Goal: Information Seeking & Learning: Learn about a topic

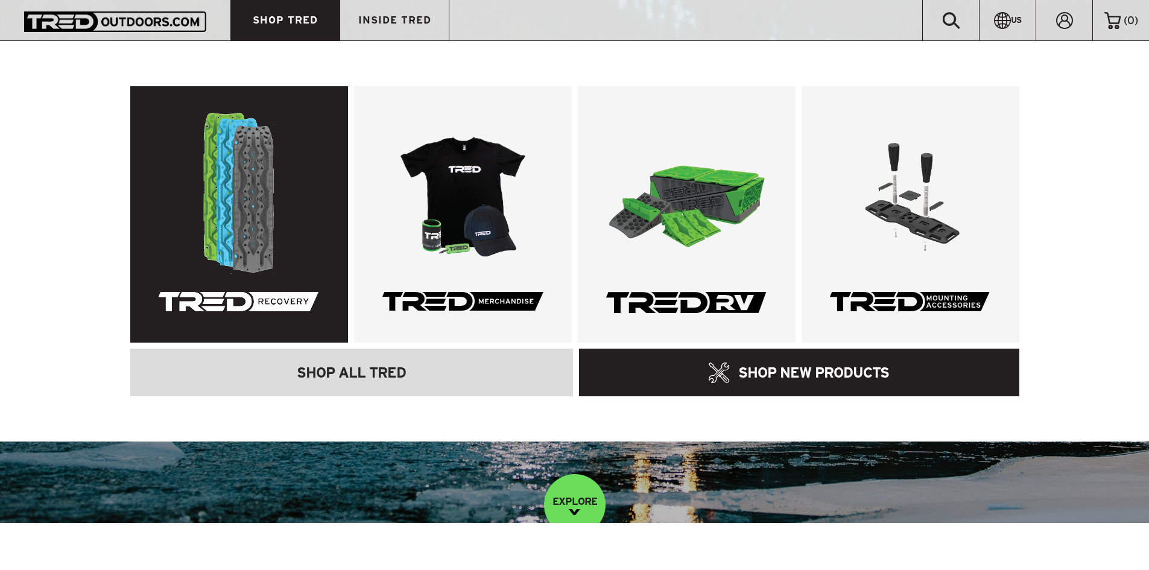
click at [248, 212] on link at bounding box center [239, 214] width 218 height 256
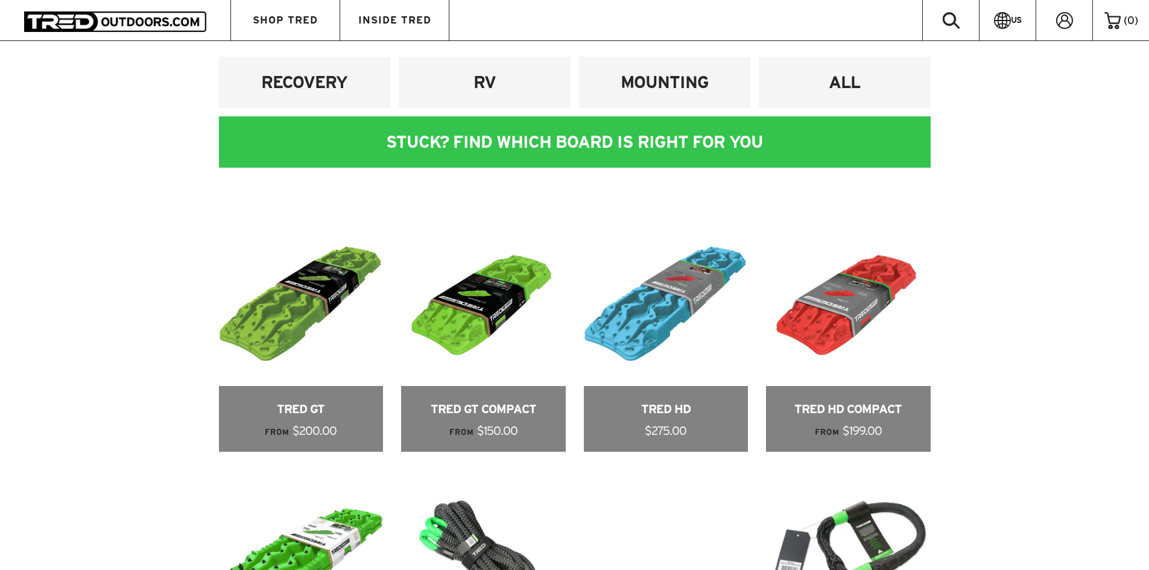
scroll to position [563, 0]
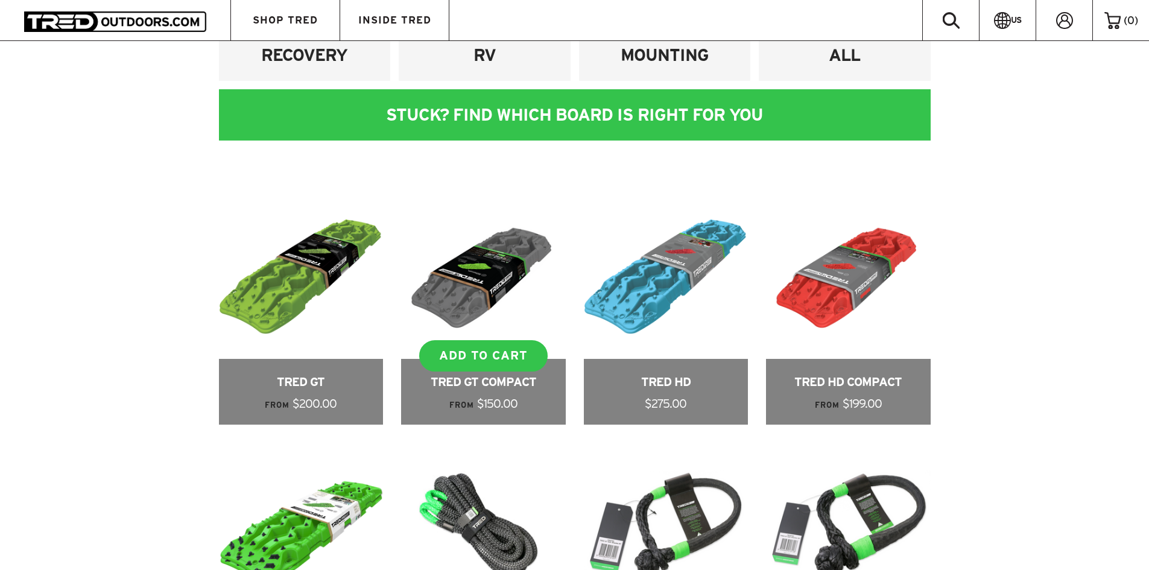
click at [469, 258] on link at bounding box center [483, 310] width 165 height 230
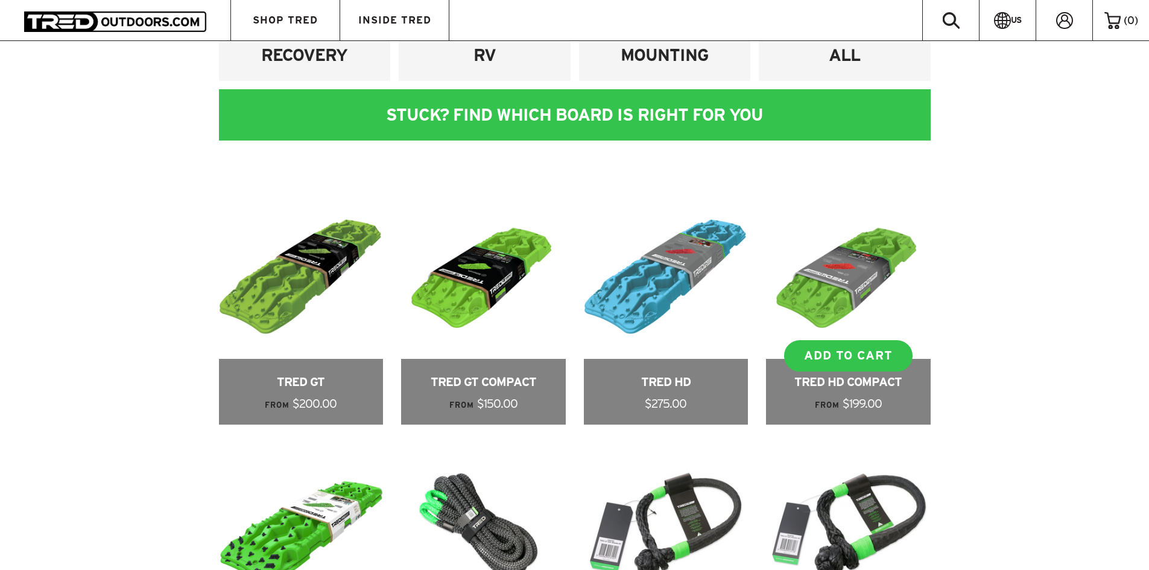
click at [885, 379] on link at bounding box center [848, 310] width 165 height 230
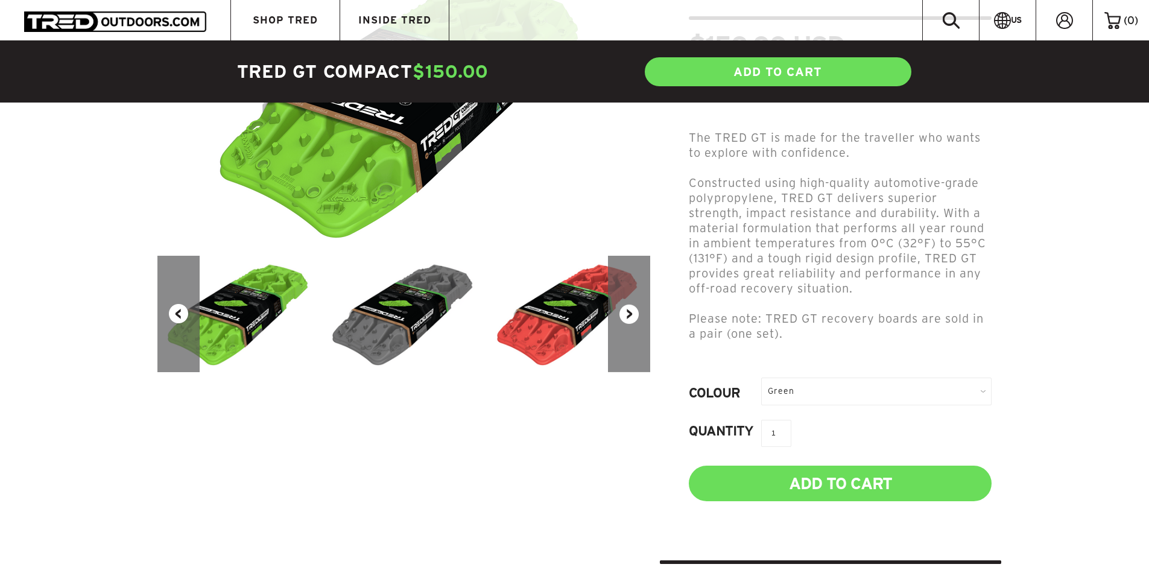
scroll to position [136, 0]
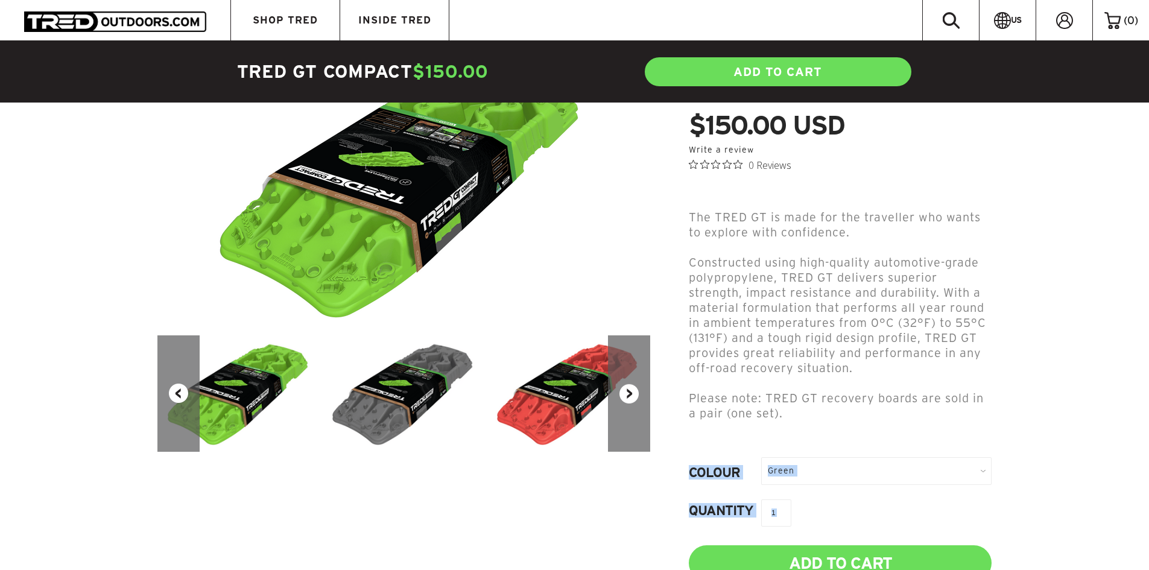
drag, startPoint x: 1154, startPoint y: 394, endPoint x: 1061, endPoint y: 390, distance: 92.4
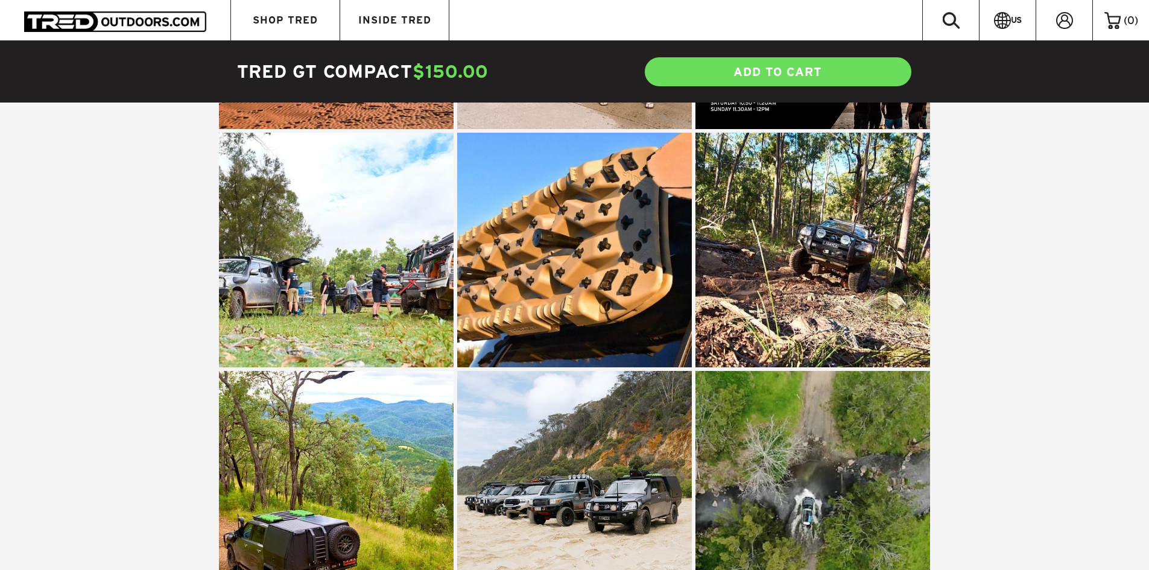
click at [1111, 169] on section "TRED IN THE WILD @ TRED4X4" at bounding box center [574, 220] width 1089 height 868
drag, startPoint x: 1014, startPoint y: 196, endPoint x: 1157, endPoint y: 150, distance: 150.1
click at [1016, 196] on section "TRED IN THE WILD @ TRED4X4" at bounding box center [574, 220] width 1089 height 868
click at [176, 296] on section "TRED IN THE WILD @ TRED4X4" at bounding box center [574, 220] width 1089 height 868
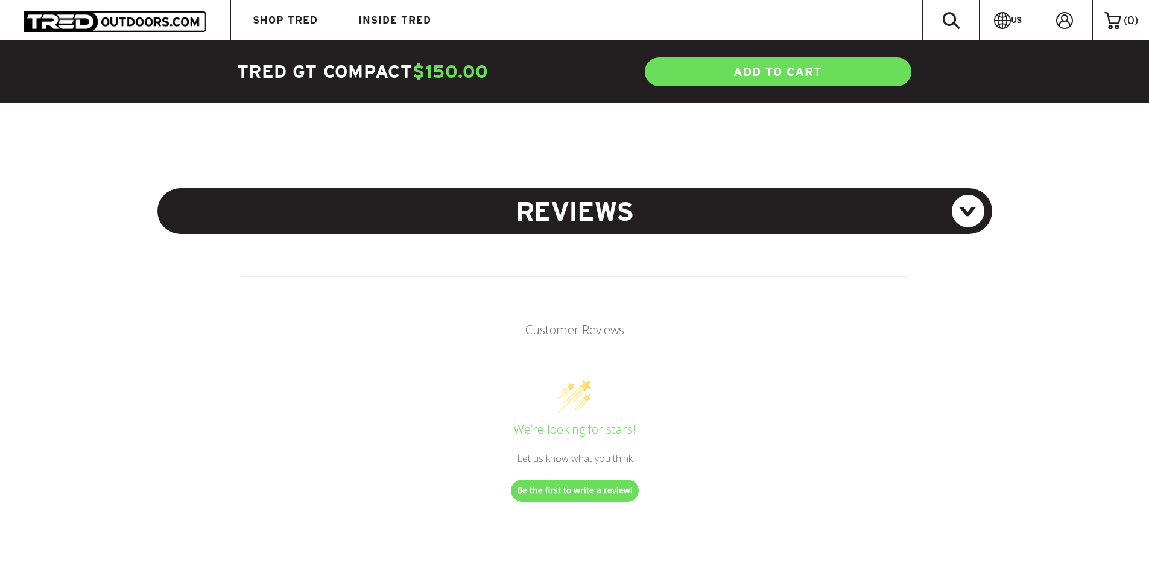
scroll to position [780, 0]
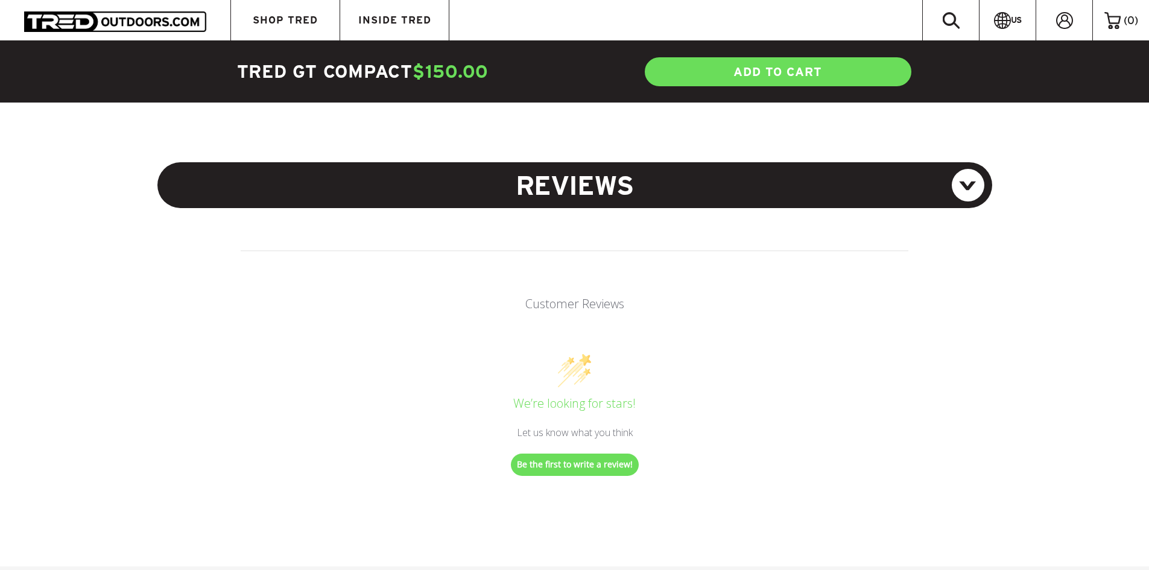
click at [905, 169] on h5 "REVIEWS" at bounding box center [574, 185] width 835 height 46
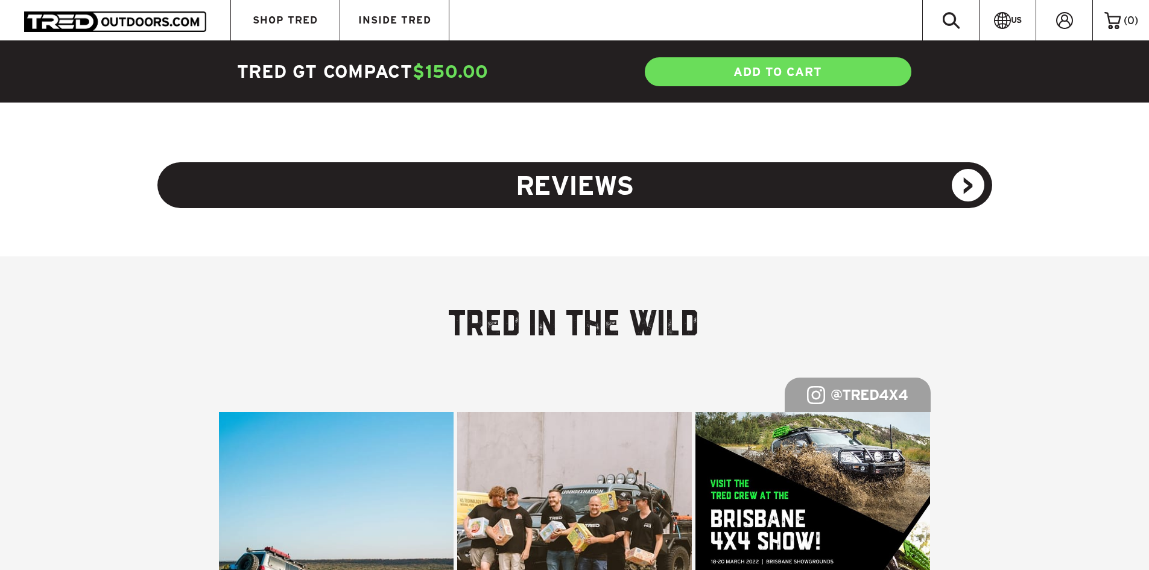
click at [957, 165] on h5 "REVIEWS" at bounding box center [574, 185] width 835 height 46
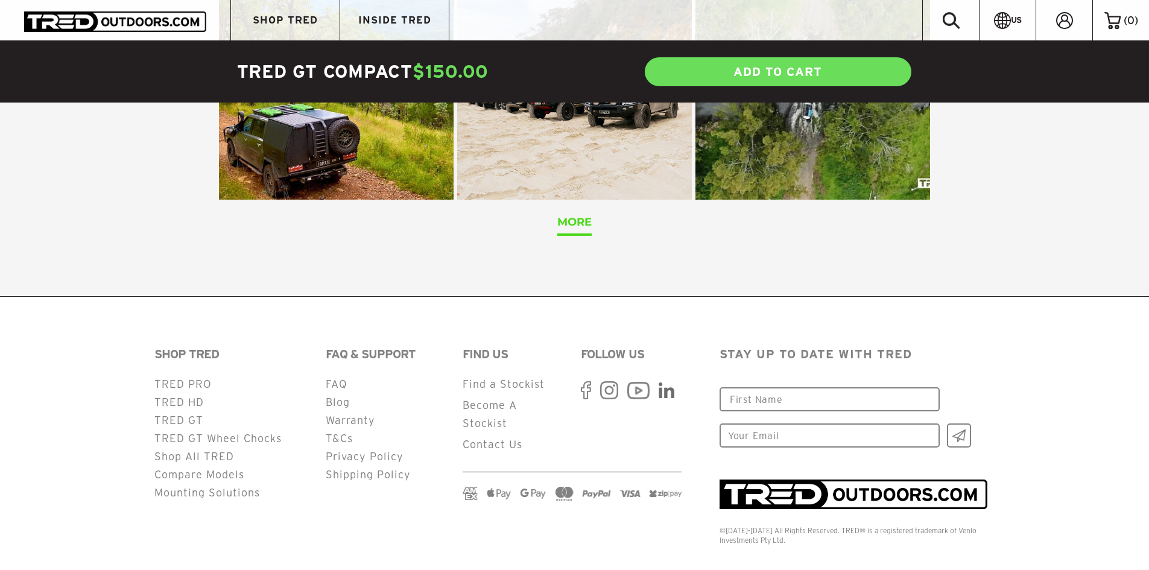
scroll to position [0, 0]
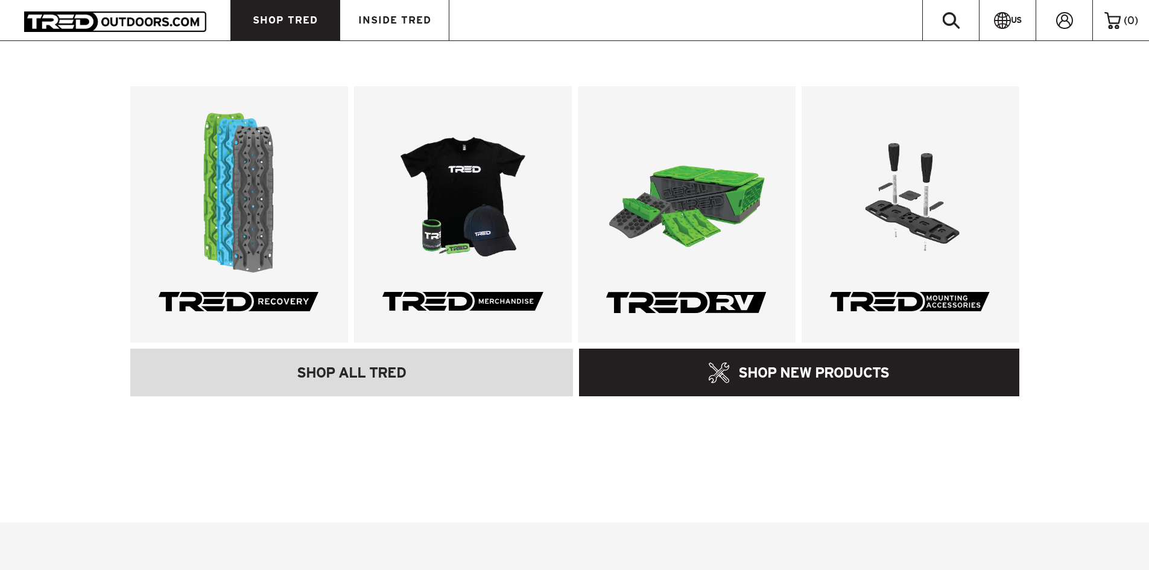
click at [286, 19] on span "SHOP TRED" at bounding box center [285, 20] width 65 height 10
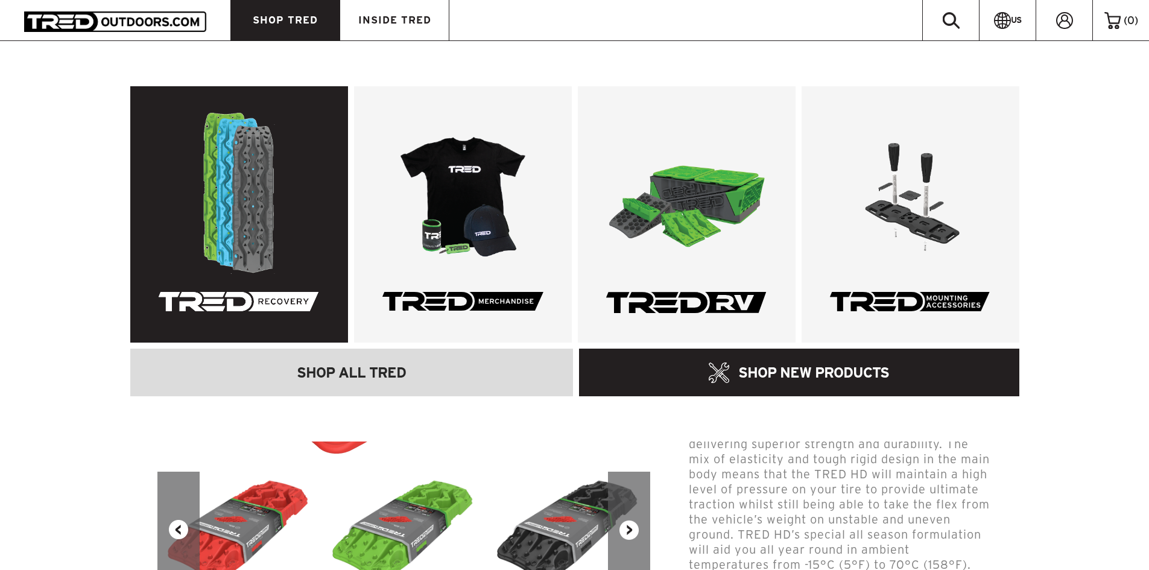
click at [237, 193] on link at bounding box center [239, 214] width 218 height 256
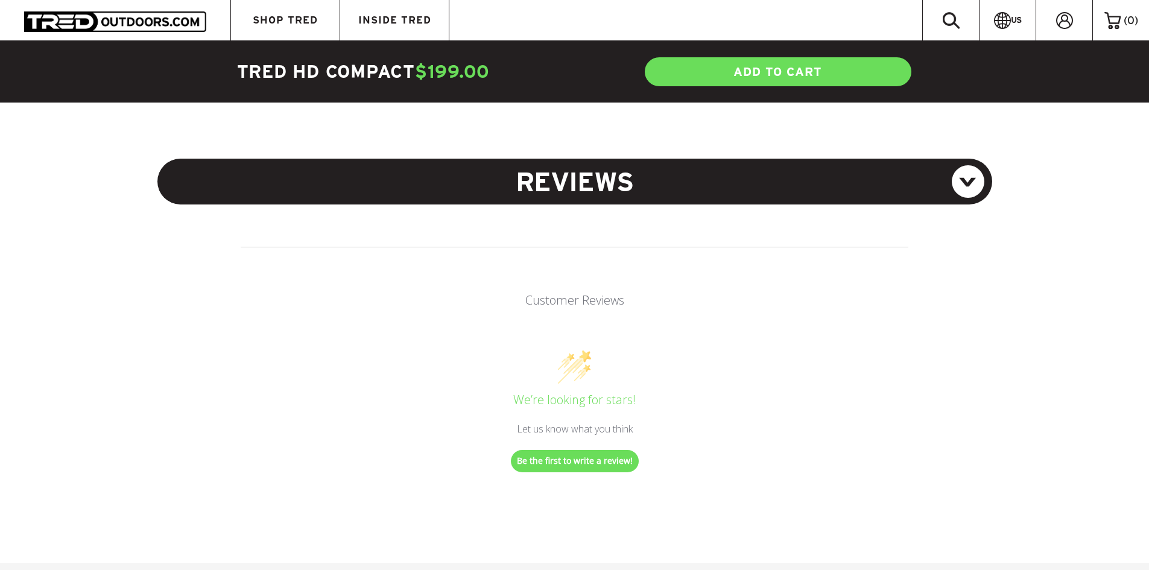
scroll to position [885, 0]
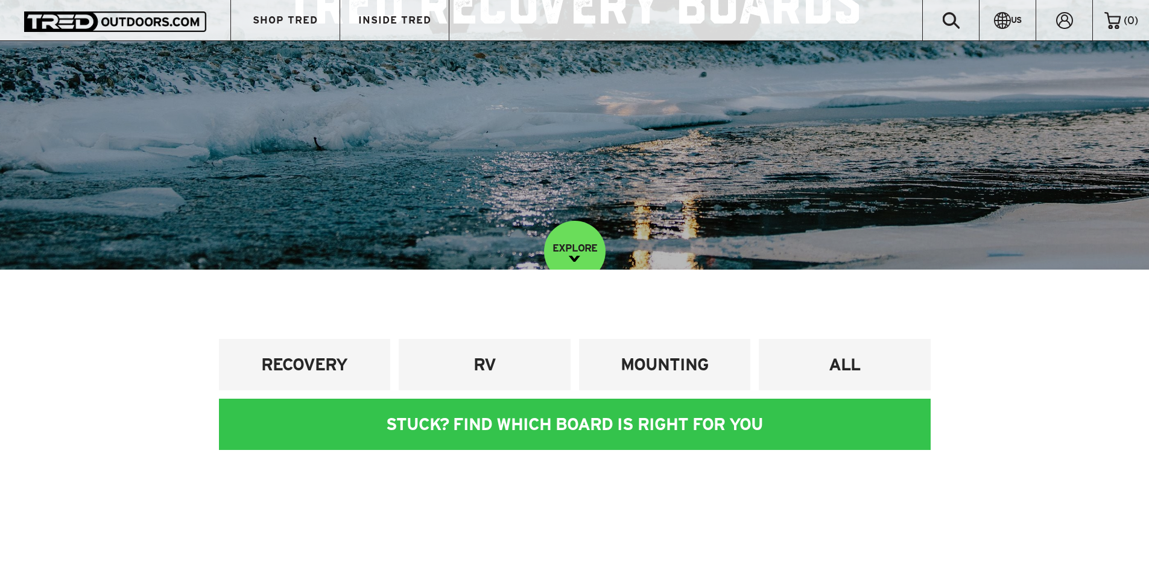
scroll to position [482, 0]
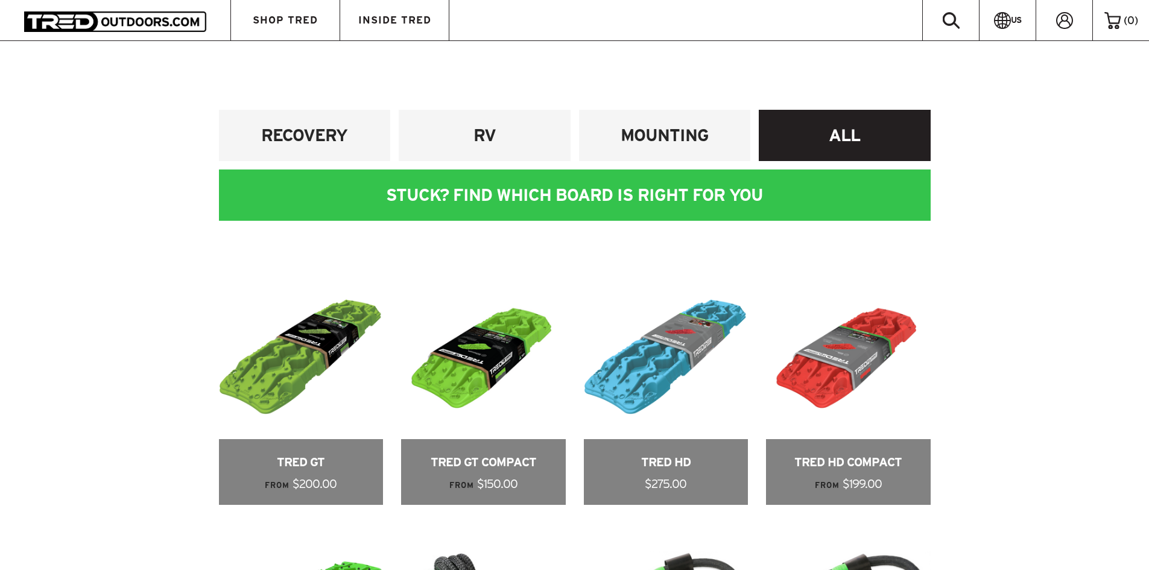
click at [870, 140] on h4 "ALL" at bounding box center [845, 135] width 154 height 22
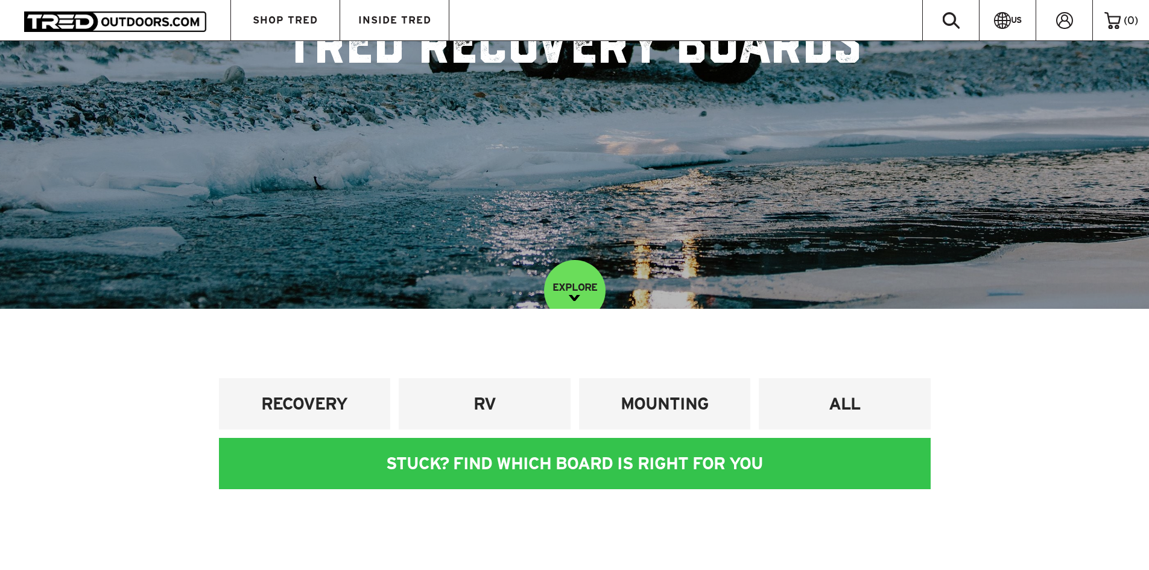
scroll to position [482, 0]
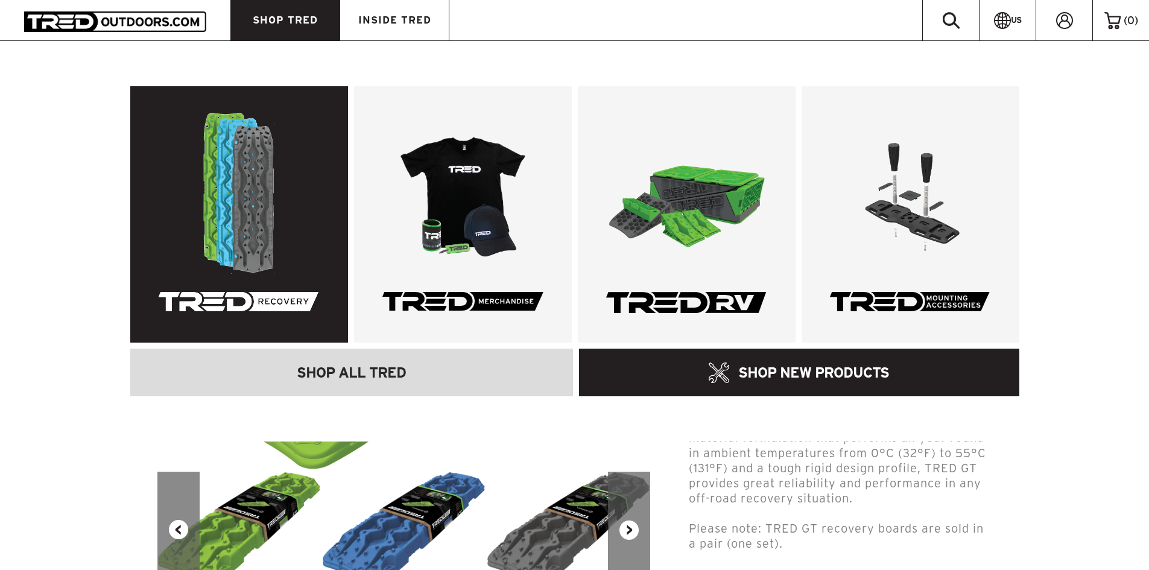
click at [263, 195] on link at bounding box center [239, 214] width 218 height 256
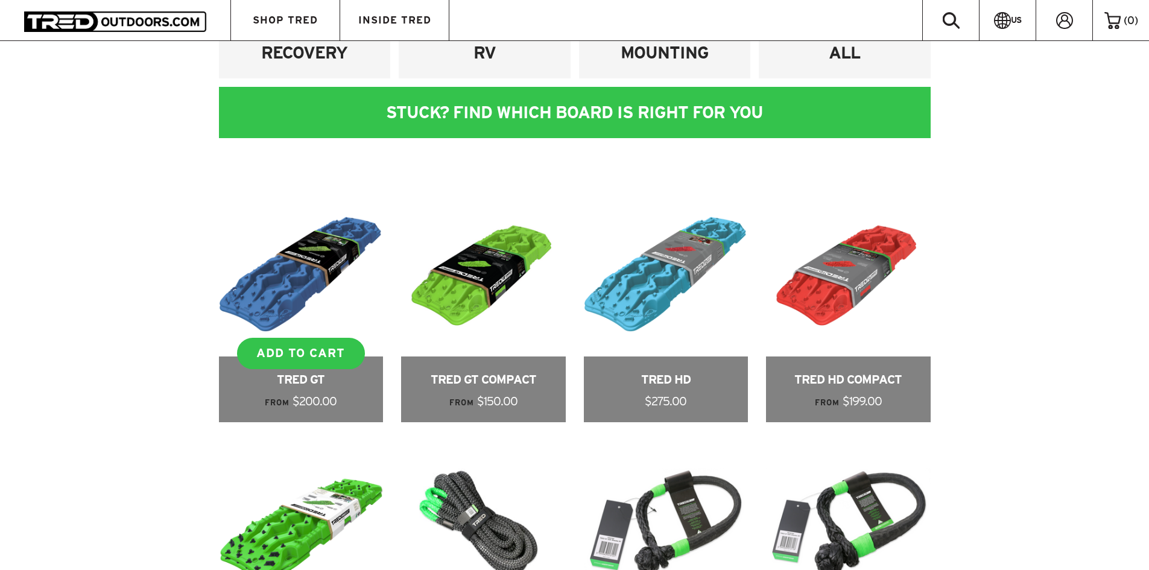
scroll to position [563, 0]
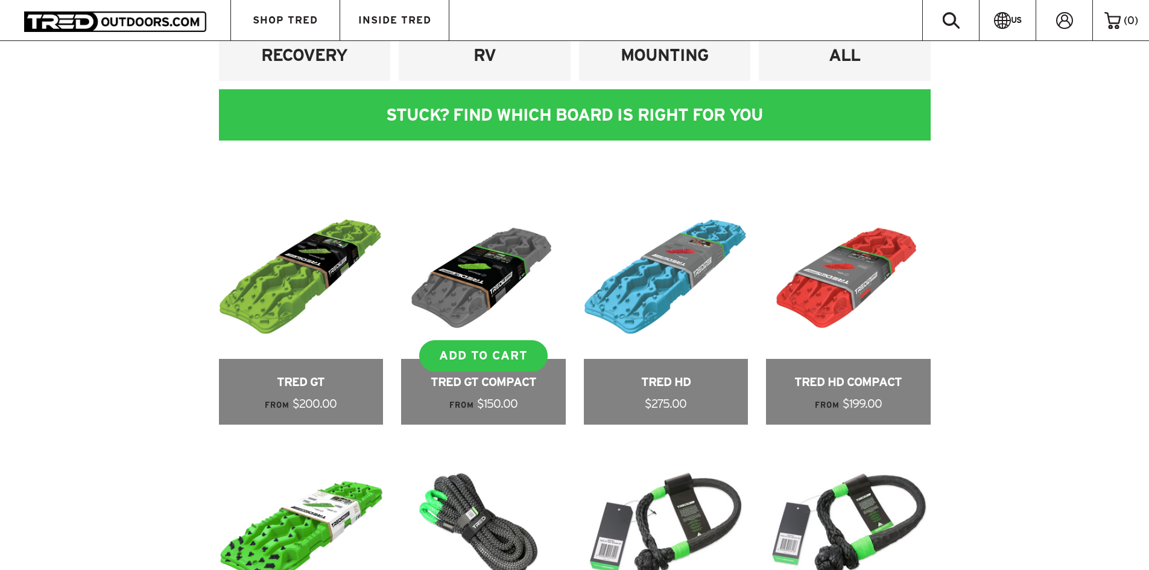
click at [498, 297] on link at bounding box center [483, 310] width 165 height 230
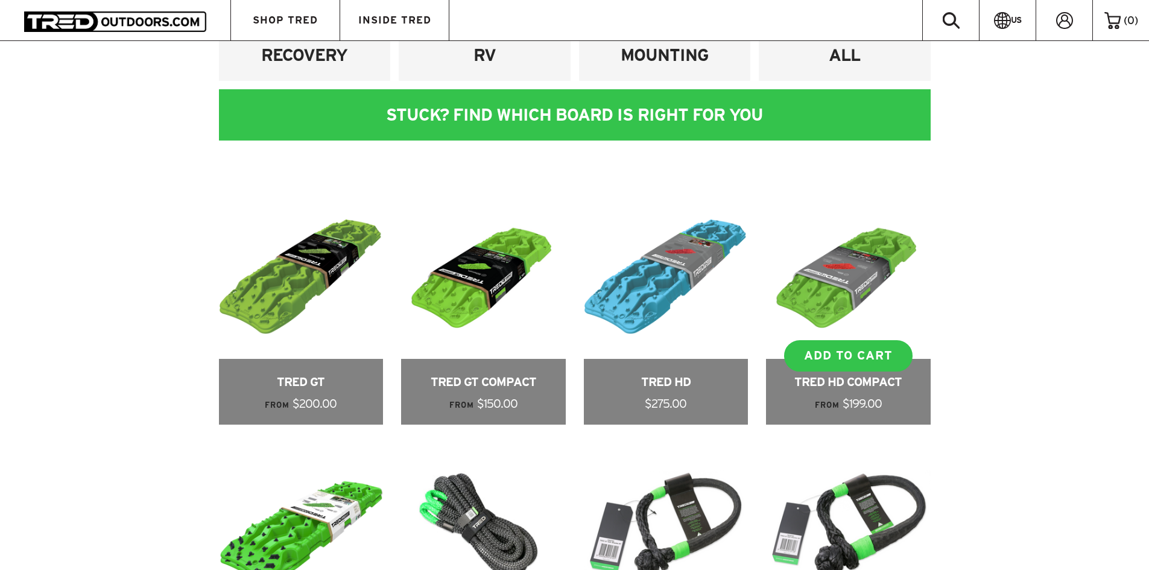
click at [823, 274] on link at bounding box center [848, 310] width 165 height 230
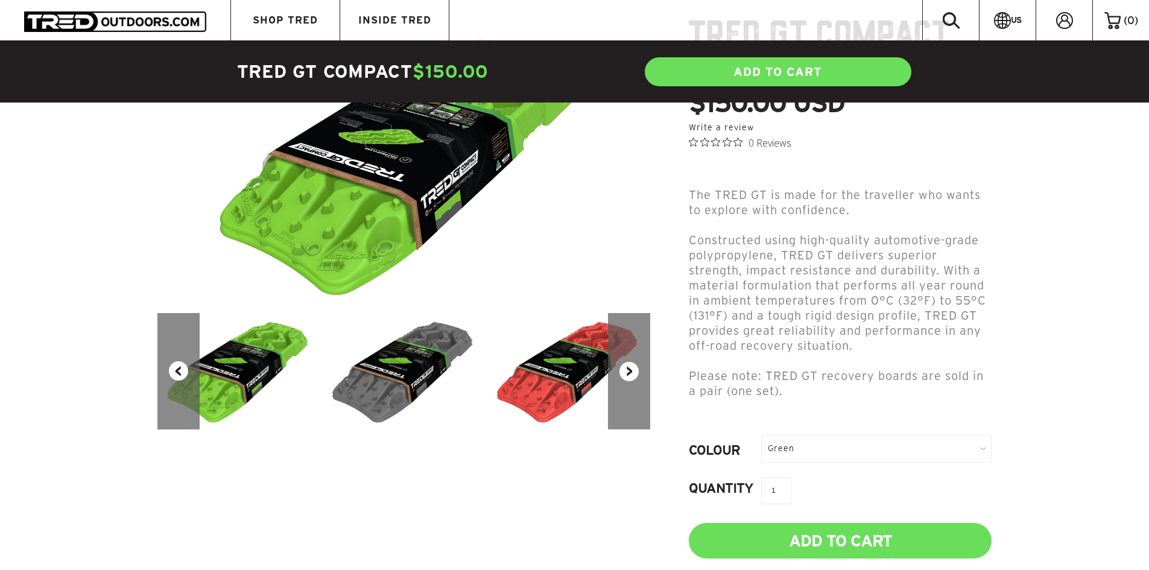
scroll to position [161, 0]
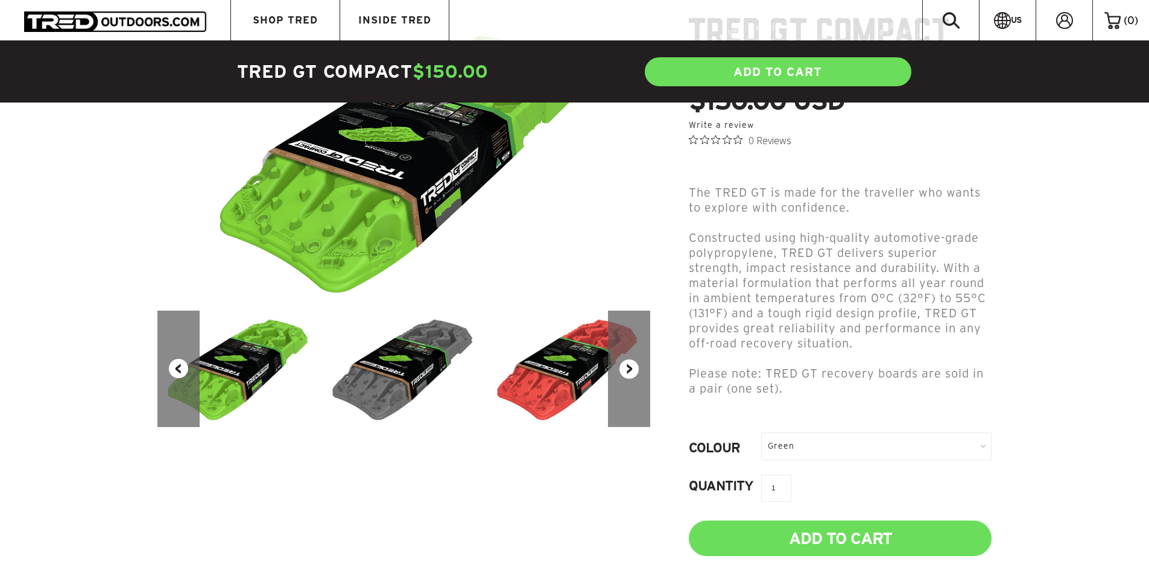
click at [631, 368] on button "Next" at bounding box center [629, 369] width 42 height 116
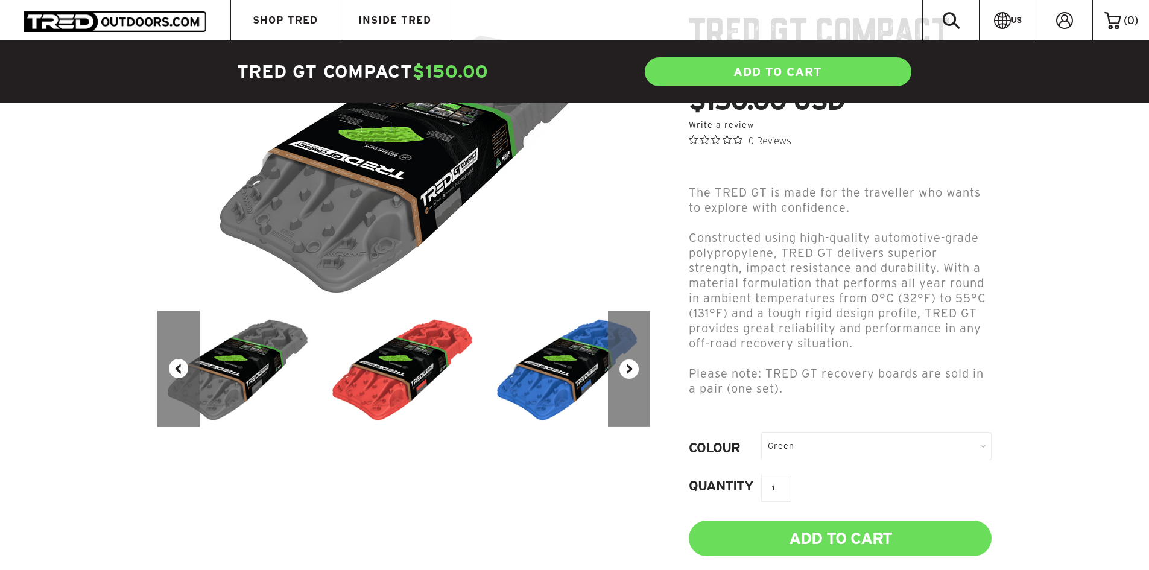
click at [631, 368] on button "Next" at bounding box center [629, 369] width 42 height 116
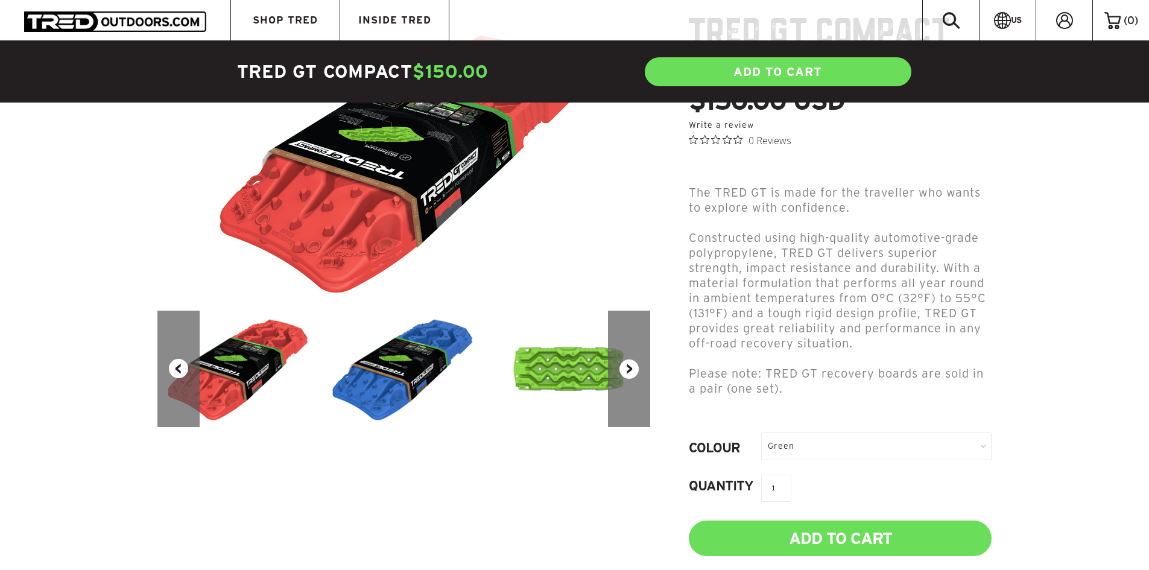
click at [630, 368] on button "Next" at bounding box center [629, 369] width 42 height 116
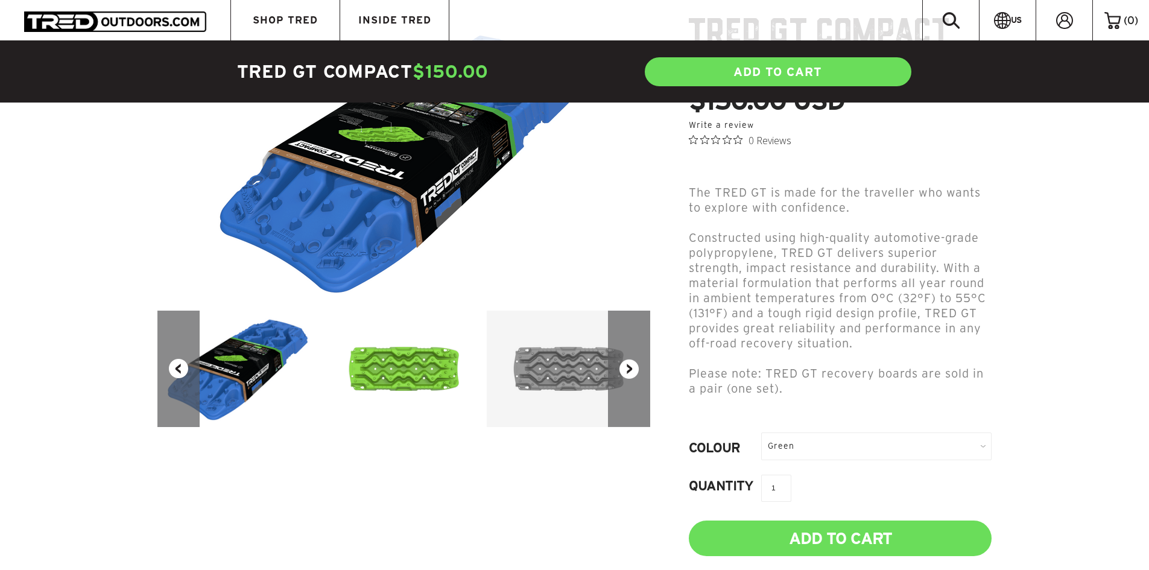
click at [634, 365] on button "Next" at bounding box center [629, 369] width 42 height 116
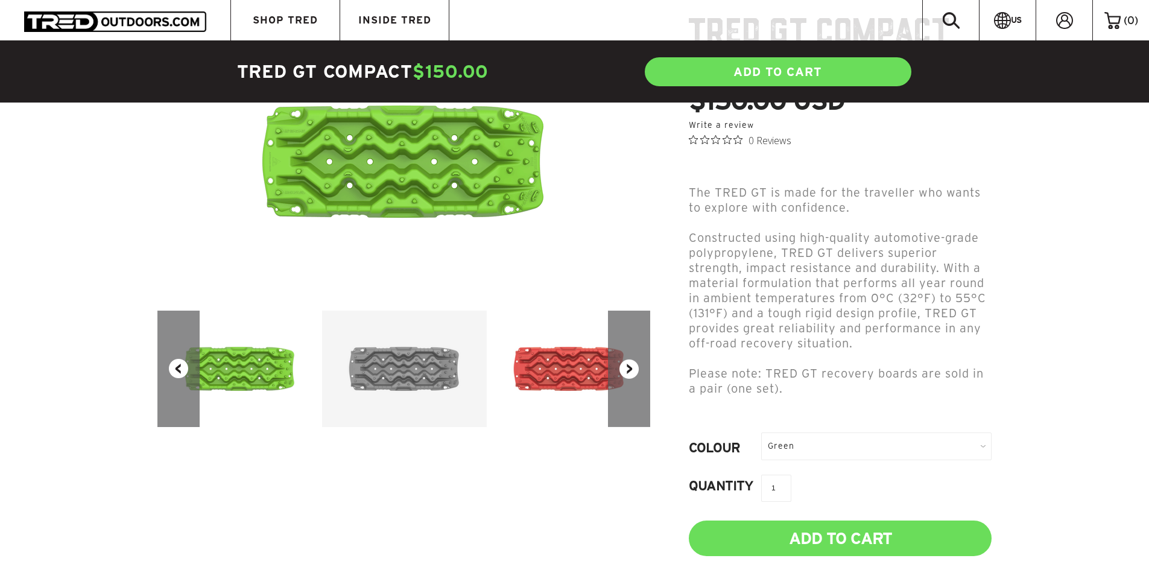
click at [630, 365] on button "Next" at bounding box center [629, 369] width 42 height 116
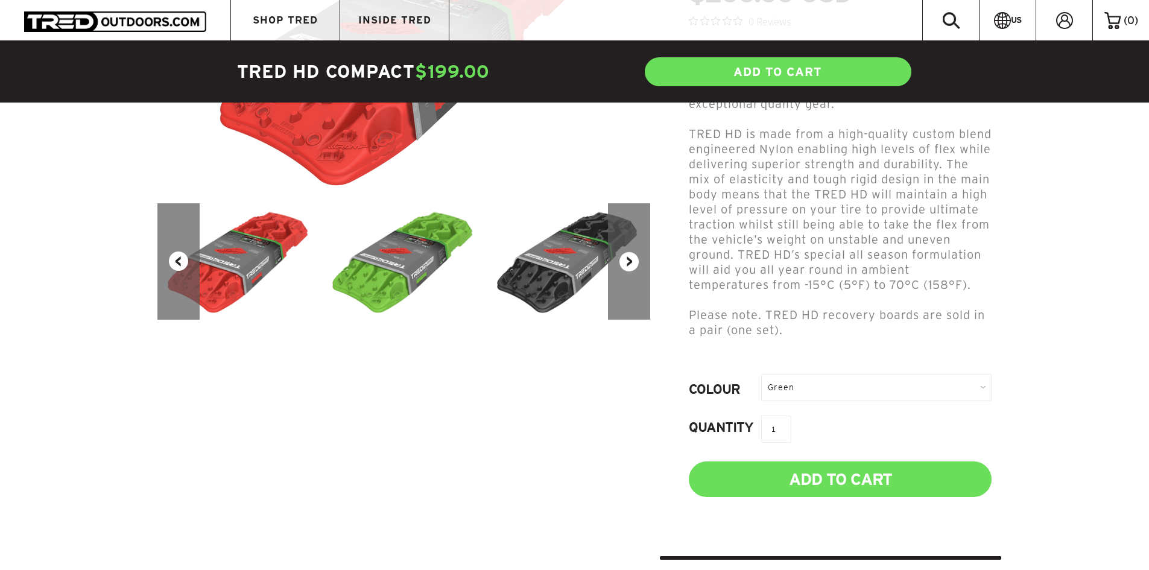
scroll to position [241, 0]
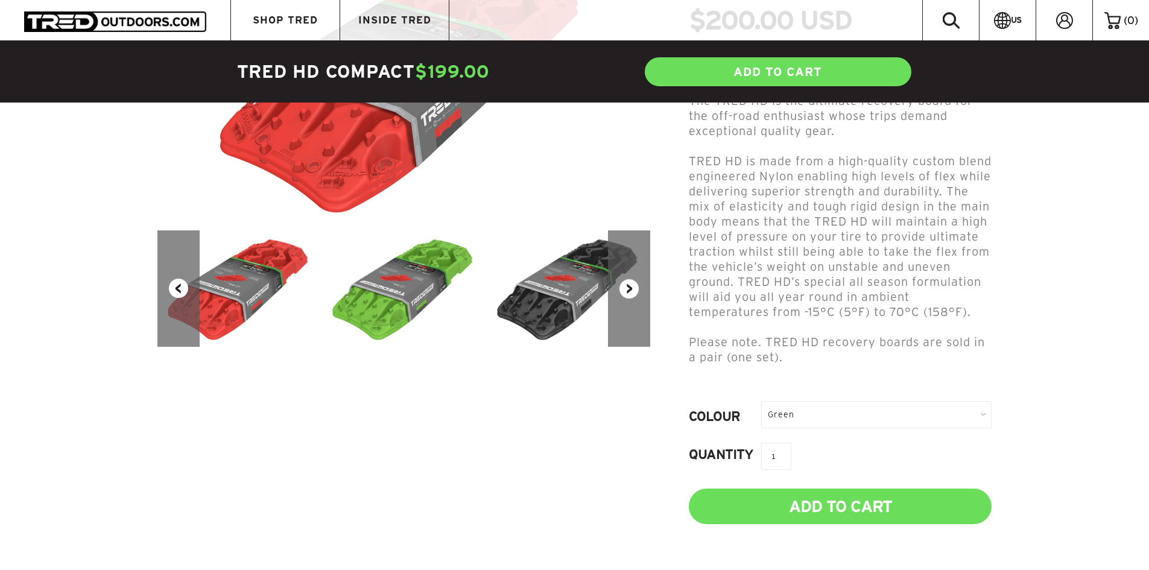
click at [624, 290] on button "Next" at bounding box center [629, 288] width 42 height 116
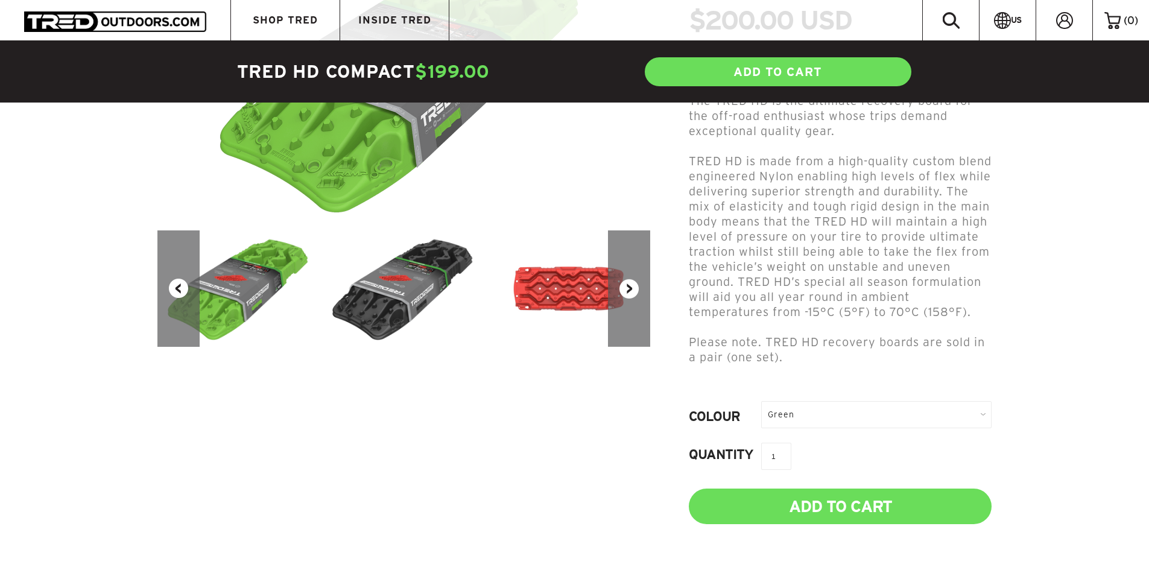
click at [624, 290] on button "Next" at bounding box center [629, 288] width 42 height 116
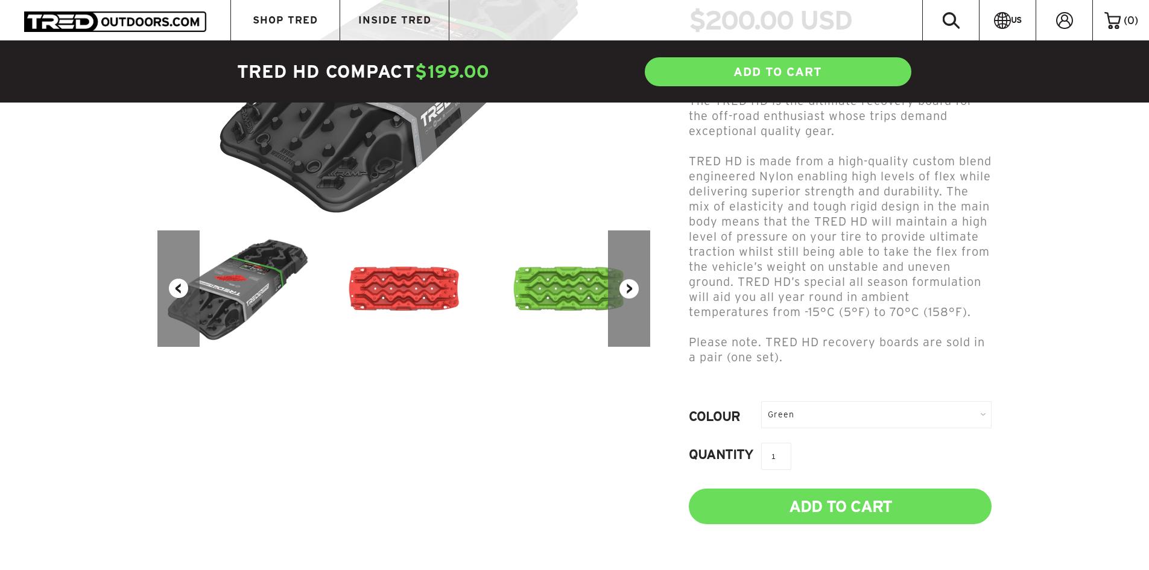
click at [546, 289] on img at bounding box center [569, 288] width 165 height 116
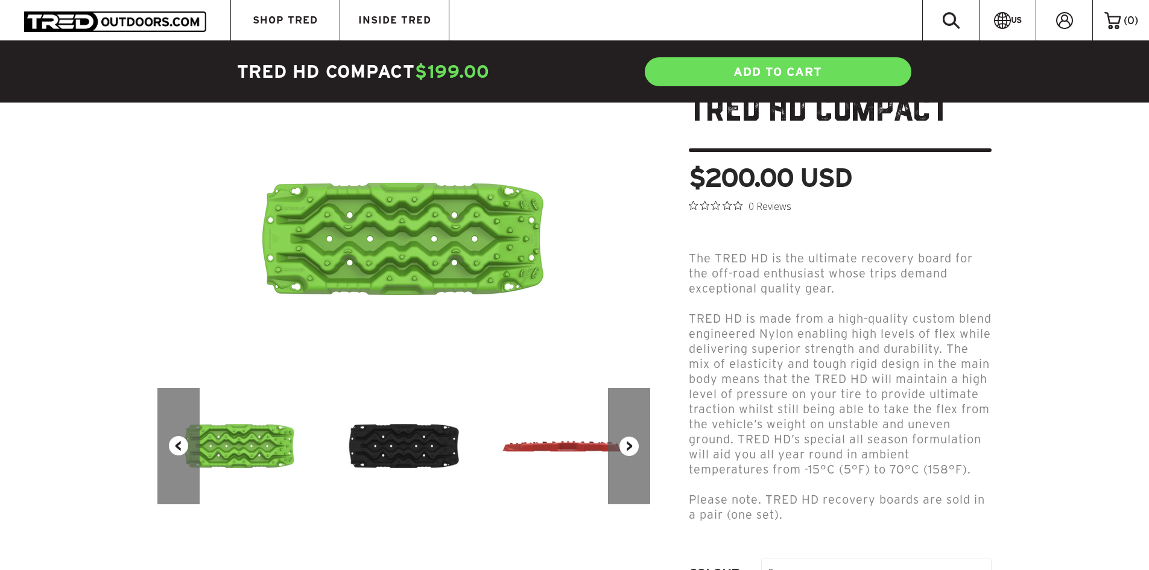
scroll to position [80, 0]
